Goal: Task Accomplishment & Management: Use online tool/utility

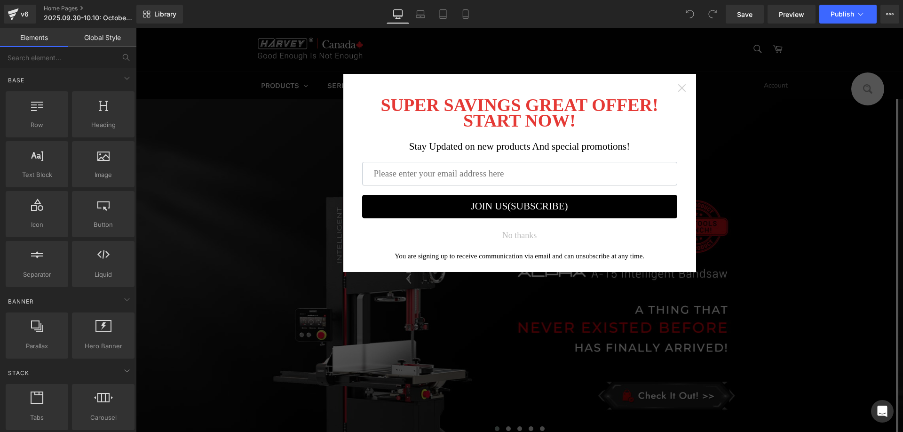
click at [681, 91] on icon "Close widget" at bounding box center [681, 88] width 8 height 8
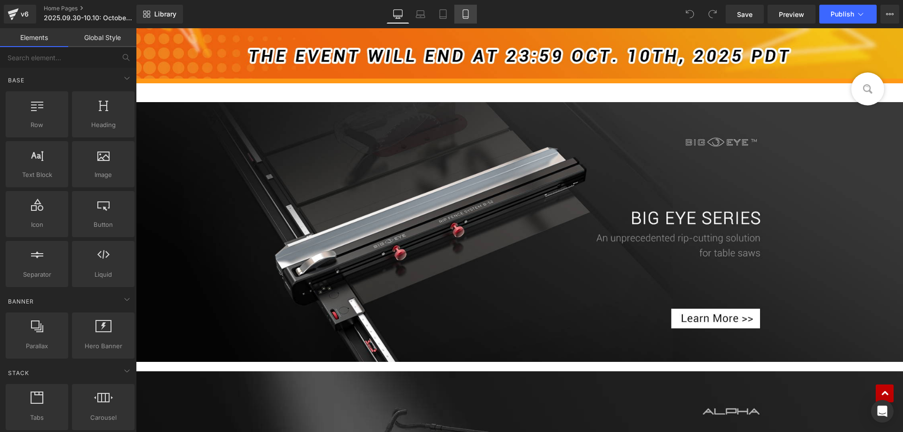
scroll to position [1269, 0]
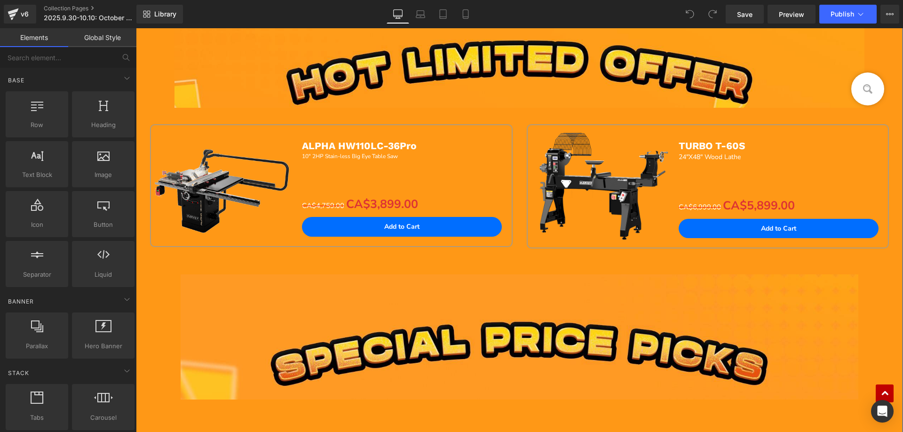
scroll to position [564, 0]
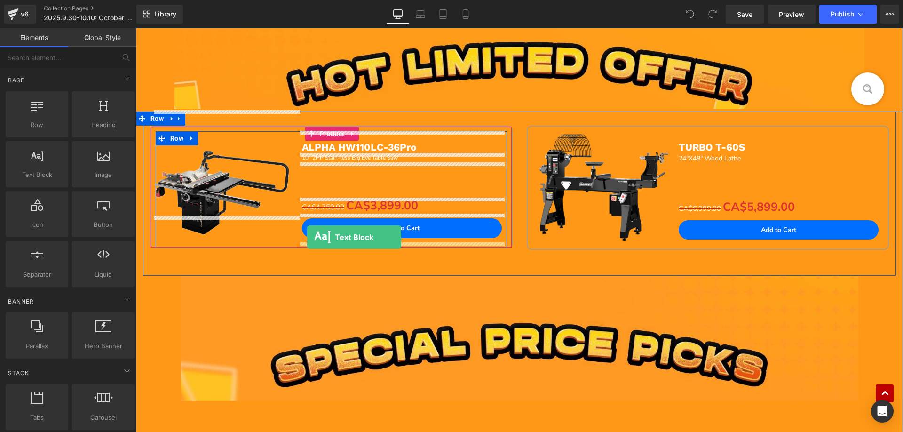
drag, startPoint x: 170, startPoint y: 201, endPoint x: 307, endPoint y: 237, distance: 141.5
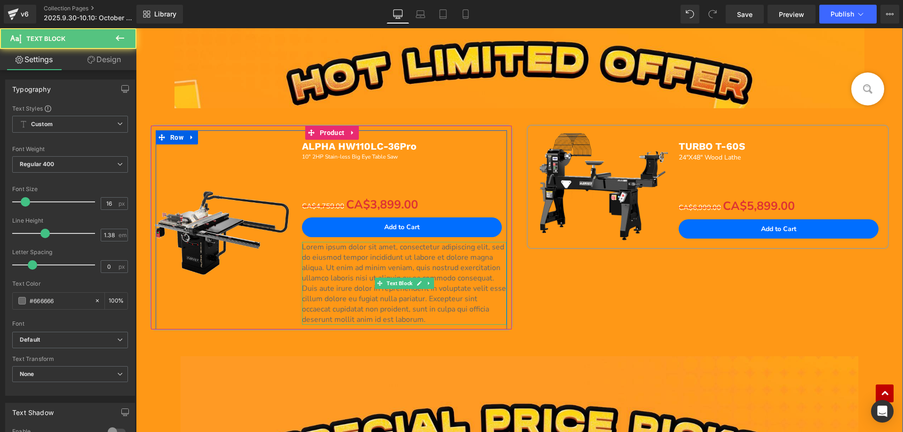
scroll to position [563, 0]
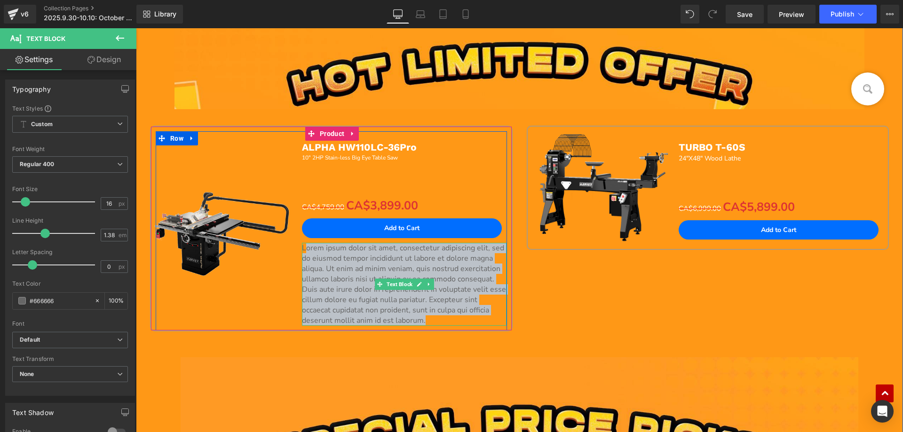
drag, startPoint x: 429, startPoint y: 320, endPoint x: 302, endPoint y: 249, distance: 145.4
click at [302, 249] on p "Lorem ipsum dolor sit amet, consectetur adipiscing elit, sed do eiusmod tempor …" at bounding box center [404, 284] width 204 height 83
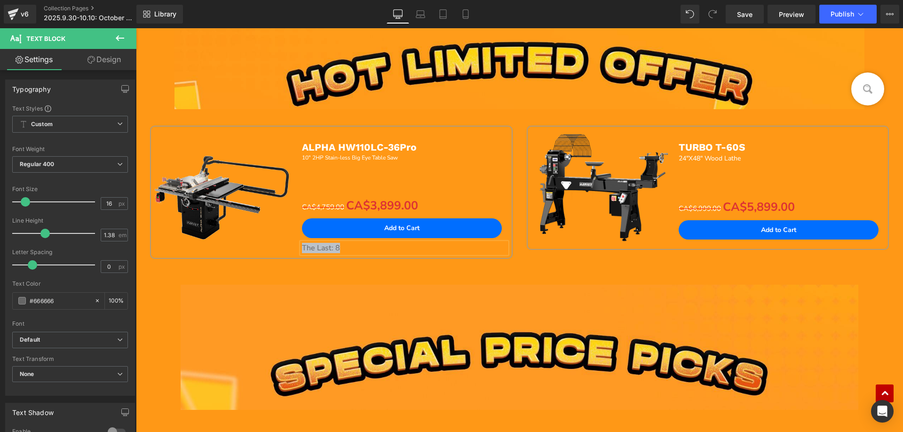
drag, startPoint x: 339, startPoint y: 246, endPoint x: 300, endPoint y: 247, distance: 39.5
click at [302, 247] on p "The Last: 8" at bounding box center [404, 248] width 204 height 10
click at [22, 299] on span at bounding box center [22, 301] width 8 height 8
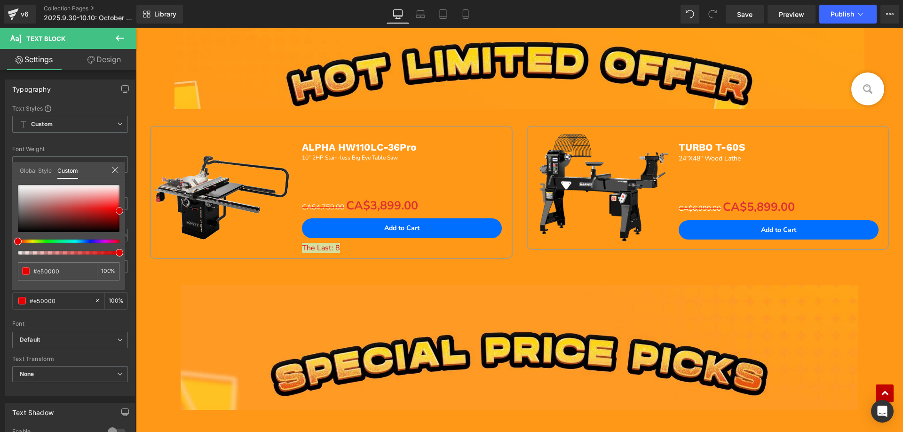
drag, startPoint x: 155, startPoint y: 241, endPoint x: 138, endPoint y: 211, distance: 35.2
click at [115, 168] on icon at bounding box center [115, 170] width 8 height 8
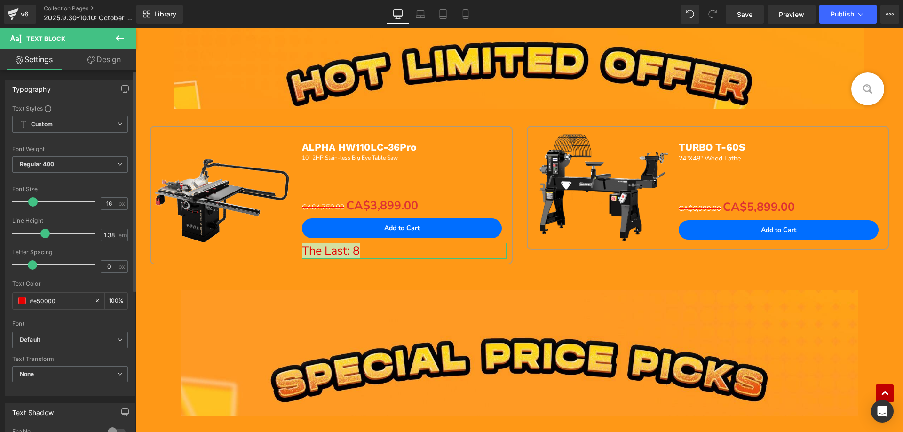
drag, startPoint x: 24, startPoint y: 200, endPoint x: 31, endPoint y: 199, distance: 7.1
click at [31, 199] on span at bounding box center [32, 201] width 9 height 9
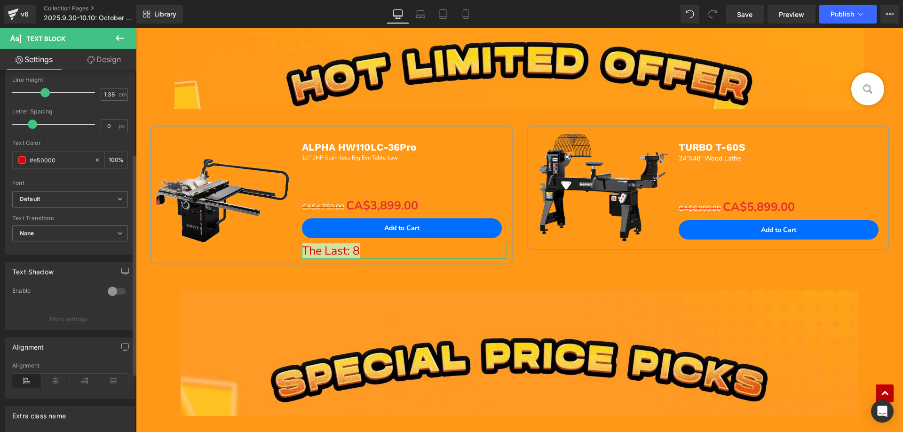
scroll to position [141, 0]
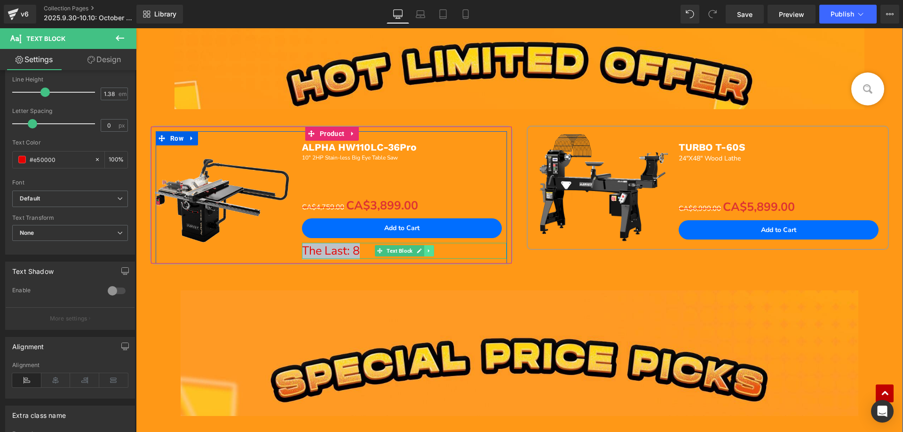
click at [426, 251] on icon at bounding box center [428, 251] width 5 height 6
click at [421, 252] on icon at bounding box center [423, 250] width 5 height 5
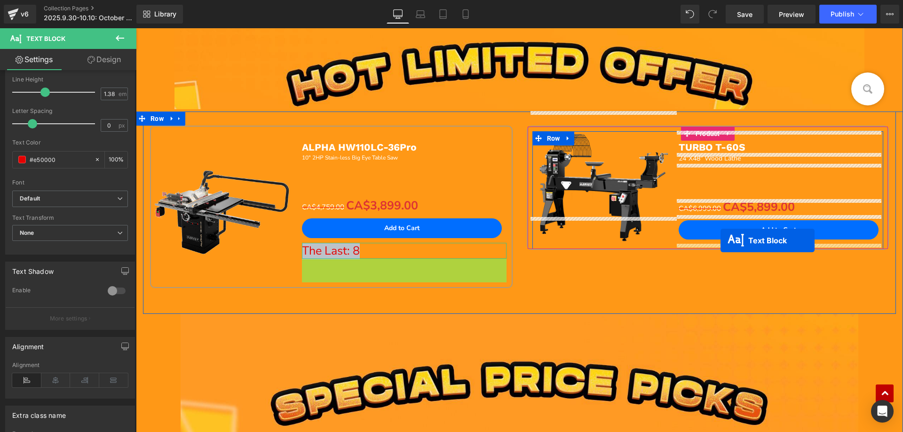
drag, startPoint x: 379, startPoint y: 267, endPoint x: 720, endPoint y: 240, distance: 342.3
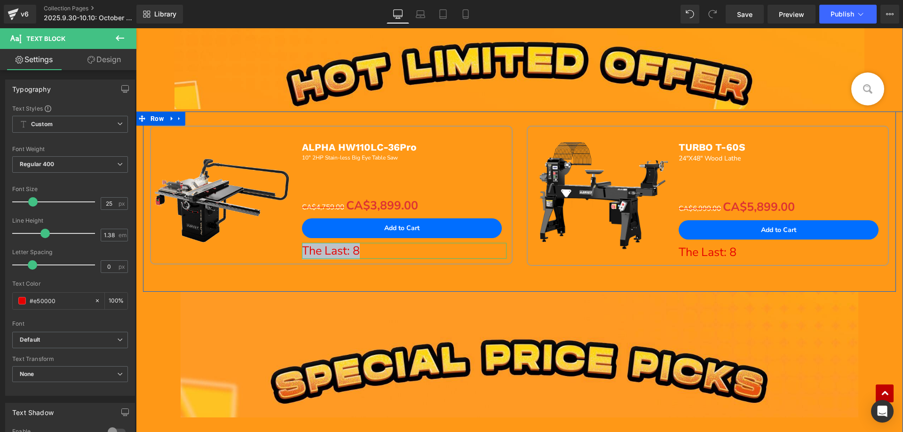
click at [387, 285] on div "Sale Off (P) Image ALPHA HW110LC-36Pro Text Block 10" 2HP Stain-less Big Eye Ta…" at bounding box center [331, 206] width 377 height 160
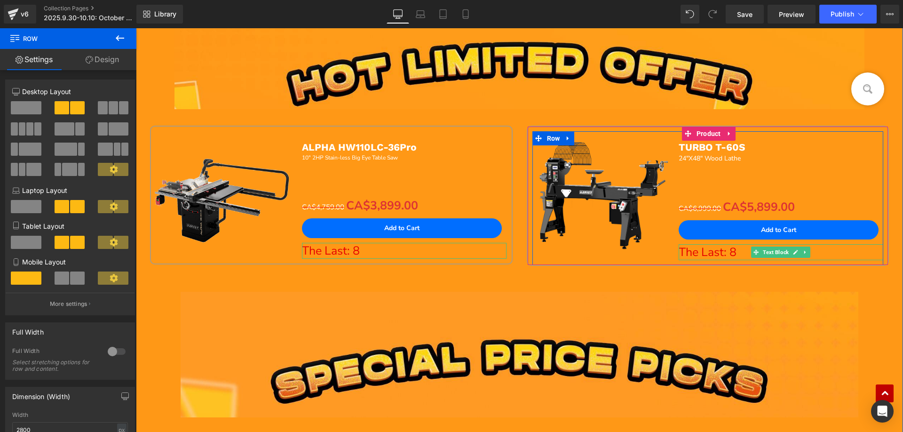
click at [715, 253] on p "The Last: 8" at bounding box center [780, 252] width 204 height 16
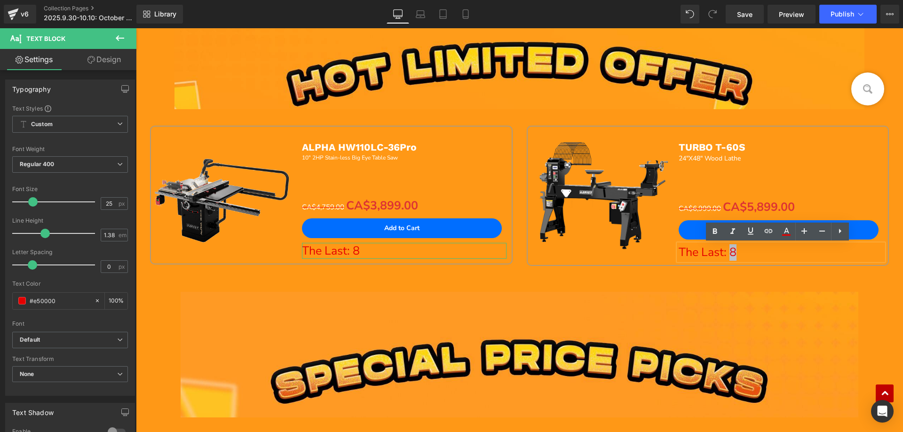
click at [732, 251] on p "The Last: 8" at bounding box center [780, 252] width 204 height 16
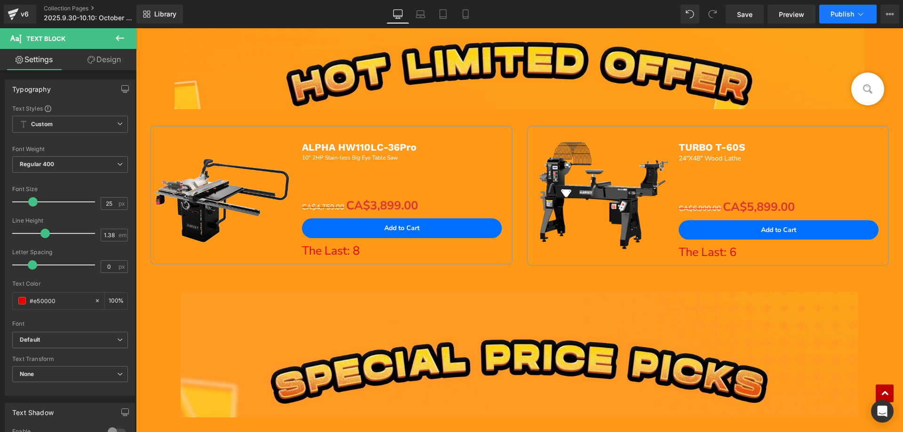
click at [838, 11] on span "Publish" at bounding box center [842, 14] width 24 height 8
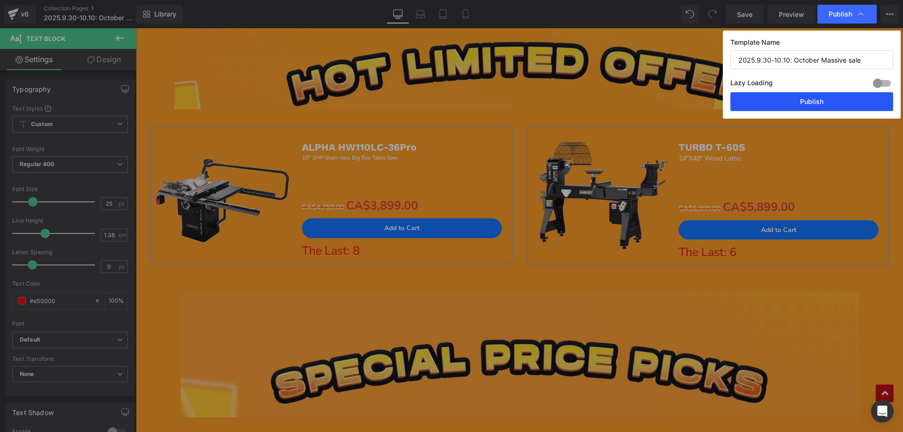
click at [774, 104] on button "Publish" at bounding box center [811, 101] width 163 height 19
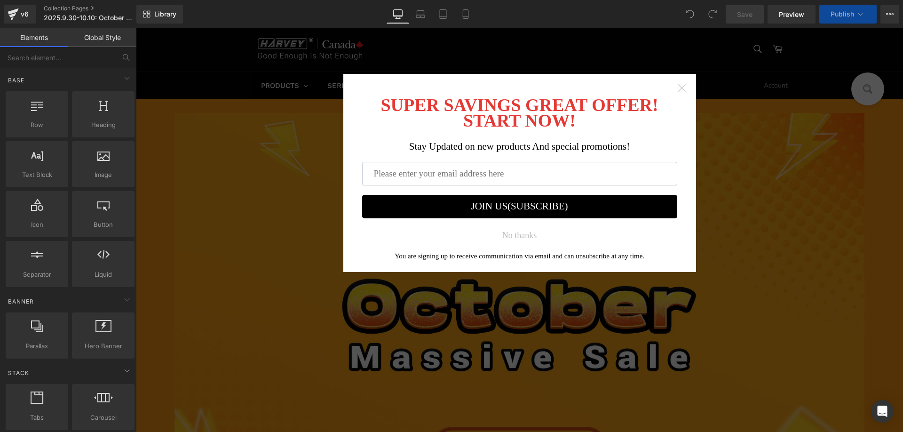
click at [677, 88] on icon "Close widget" at bounding box center [681, 87] width 9 height 9
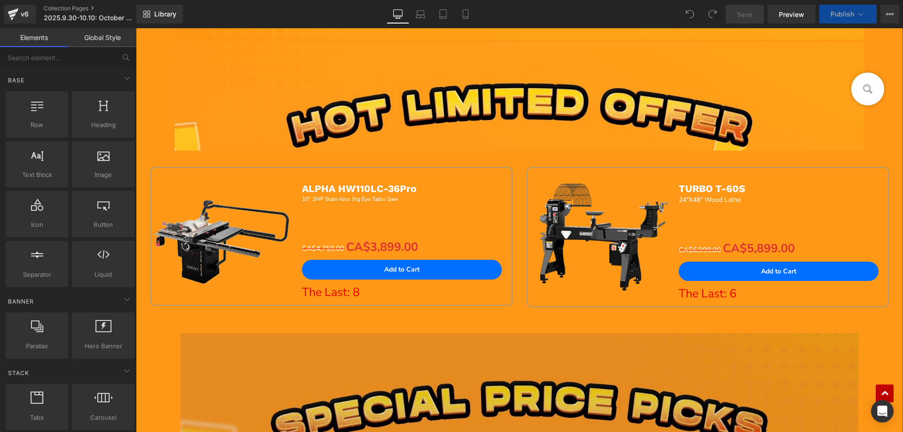
scroll to position [658, 0]
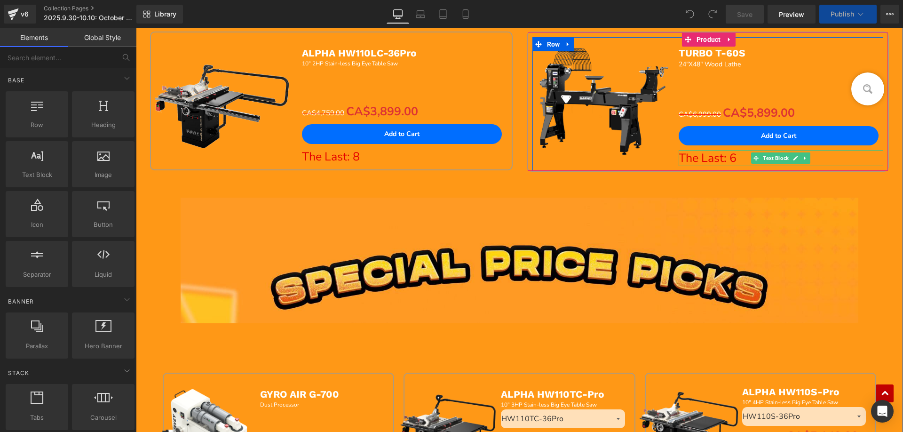
click at [722, 157] on p "The Last: 6" at bounding box center [780, 158] width 204 height 16
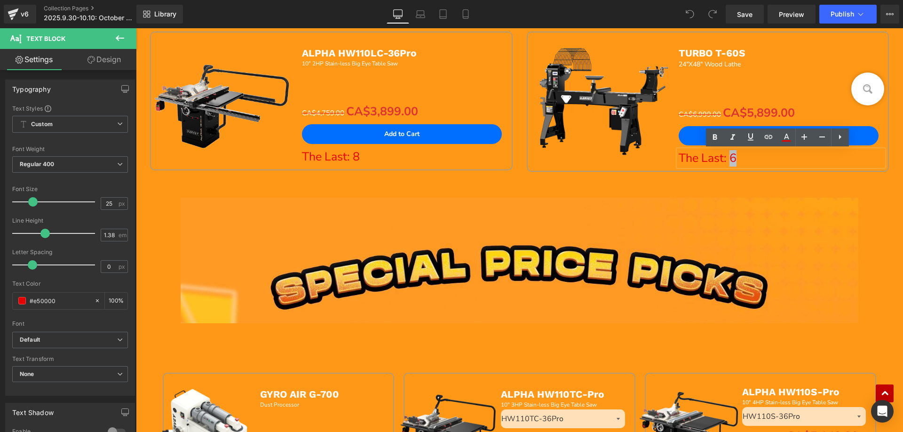
drag, startPoint x: 733, startPoint y: 159, endPoint x: 728, endPoint y: 157, distance: 5.1
click at [728, 157] on p "The Last: 6" at bounding box center [780, 158] width 204 height 16
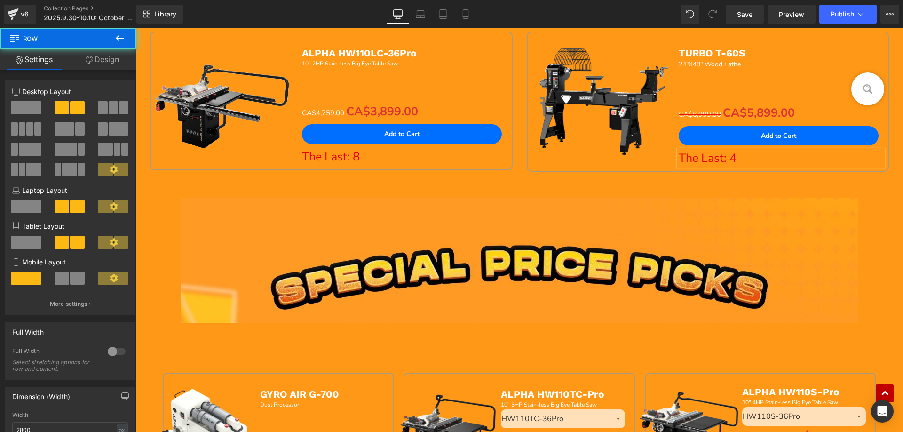
click at [565, 189] on div "Sale Off (P) Image TURBO T-60S Text Block 24"X48" Wood Lathe Text Block Separat…" at bounding box center [707, 112] width 377 height 162
click at [844, 15] on span "Publish" at bounding box center [842, 14] width 24 height 8
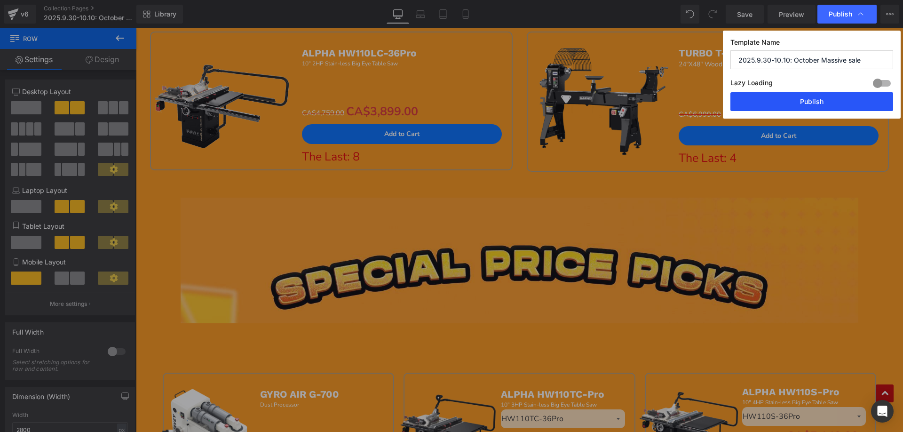
click at [774, 106] on button "Publish" at bounding box center [811, 101] width 163 height 19
